Goal: Information Seeking & Learning: Learn about a topic

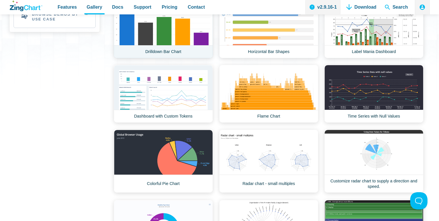
scroll to position [184, 0]
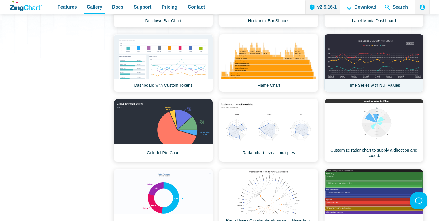
click at [384, 53] on link "Time Series with Null Values" at bounding box center [373, 63] width 99 height 58
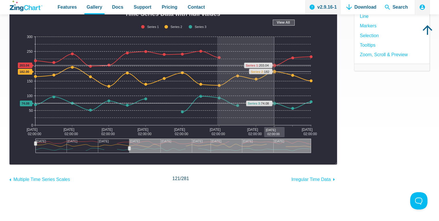
drag, startPoint x: 274, startPoint y: 65, endPoint x: 217, endPoint y: 54, distance: 58.4
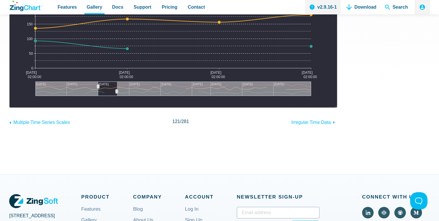
scroll to position [153, 0]
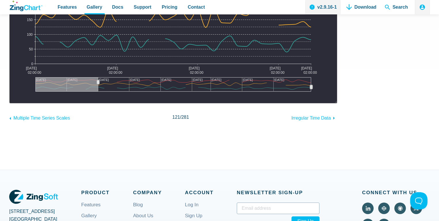
drag, startPoint x: 117, startPoint y: 86, endPoint x: 352, endPoint y: 108, distance: 236.6
click at [352, 108] on div "Result Full HTML JS CSS Edit Download ​ Powered by ZingChart Time Series Data w…" at bounding box center [219, 16] width 420 height 209
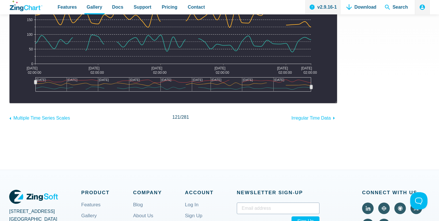
drag, startPoint x: 97, startPoint y: 81, endPoint x: 24, endPoint y: 74, distance: 73.1
click at [24, 74] on div "Time Series Data with null values [DATE] [DATE] Feb [DATE] Feb [DATE] [DATE] Ma…" at bounding box center [173, 21] width 316 height 153
